Goal: Task Accomplishment & Management: Use online tool/utility

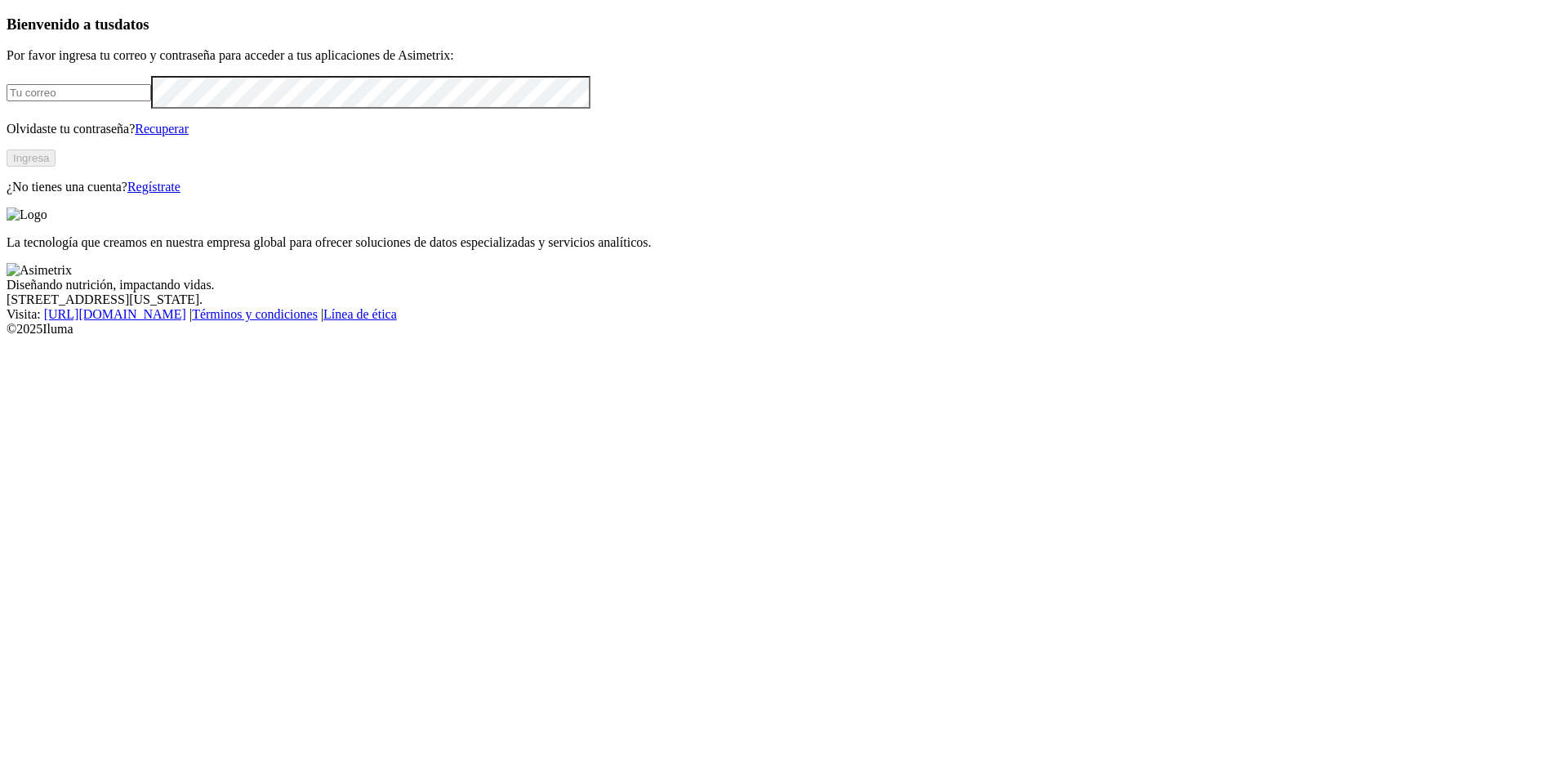
type input "[EMAIL_ADDRESS][DOMAIN_NAME]"
click at [55, 167] on button "Ingresa" at bounding box center [31, 158] width 49 height 17
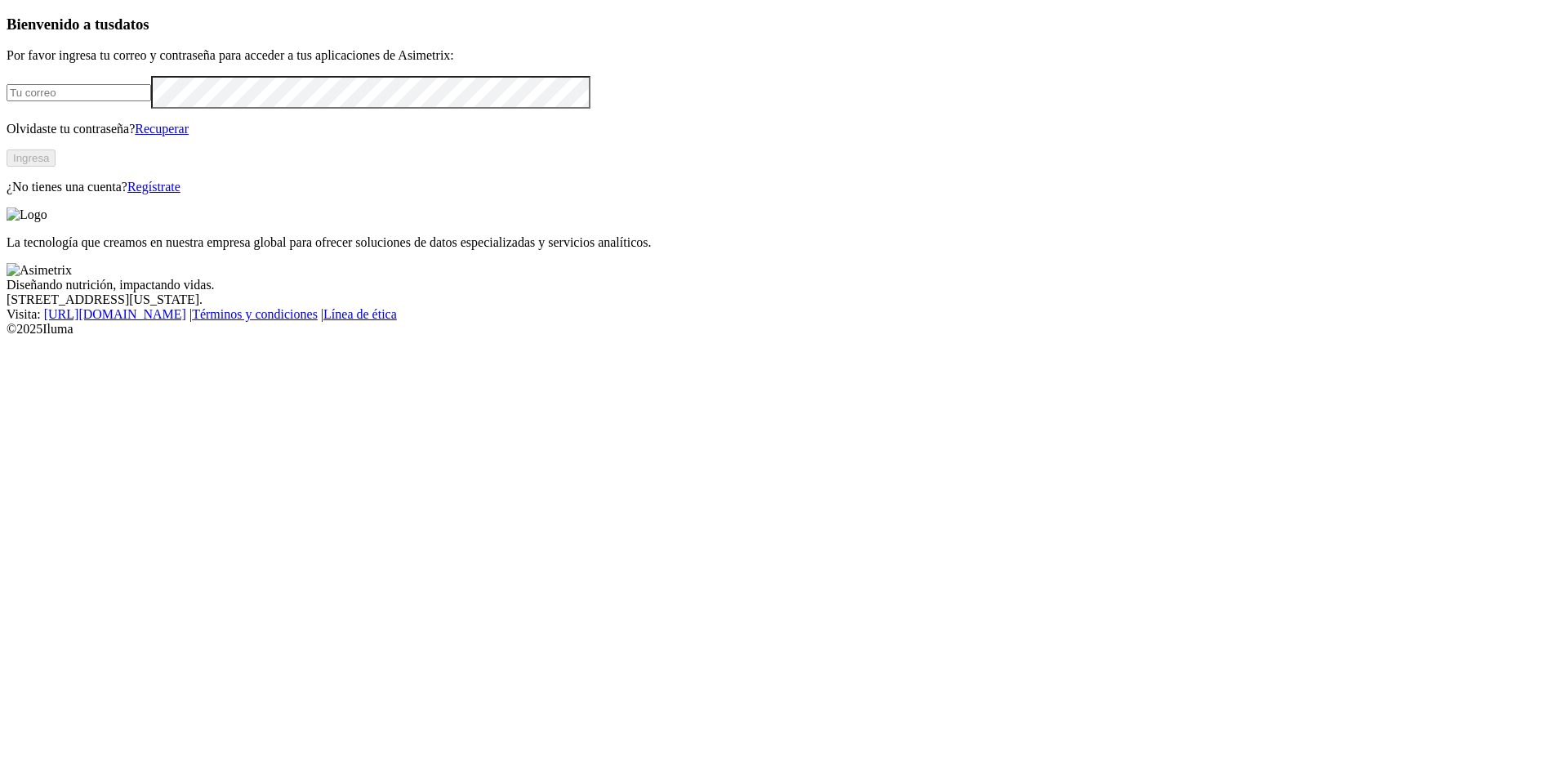
type input "[EMAIL_ADDRESS][DOMAIN_NAME]"
click at [55, 167] on button "Ingresa" at bounding box center [31, 158] width 49 height 17
